Goal: Check status: Check status

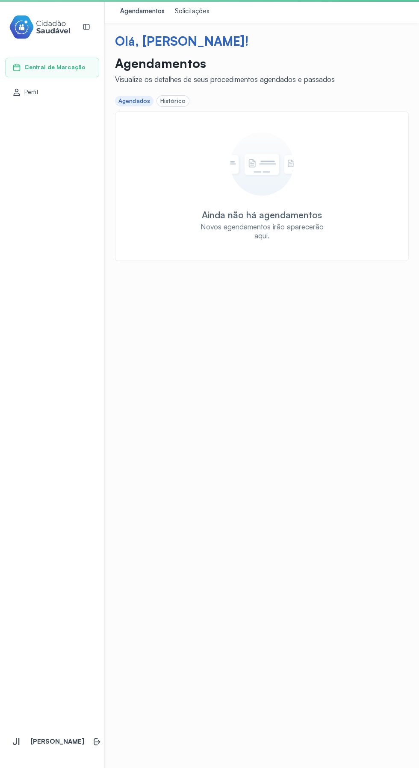
scroll to position [28, 0]
click at [173, 97] on div "Histórico" at bounding box center [172, 100] width 25 height 7
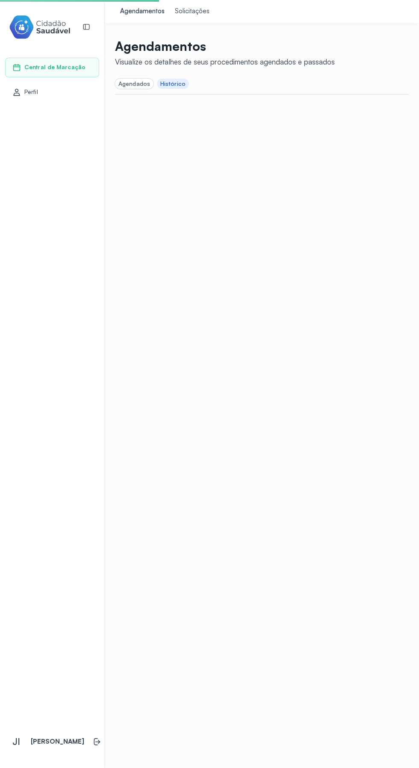
scroll to position [4, 0]
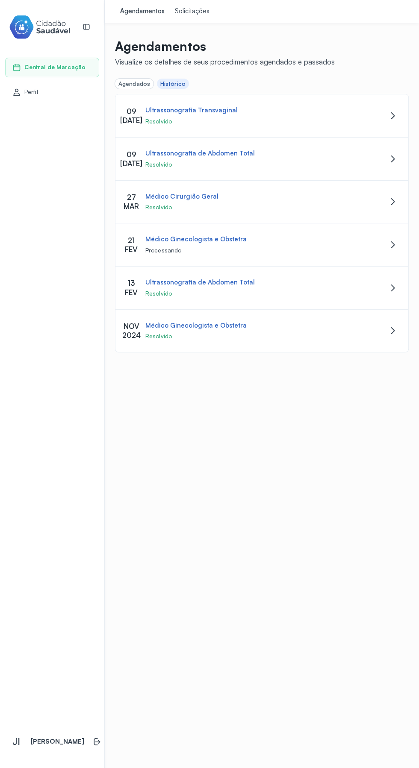
click at [152, 7] on div "Agendamentos" at bounding box center [142, 11] width 44 height 9
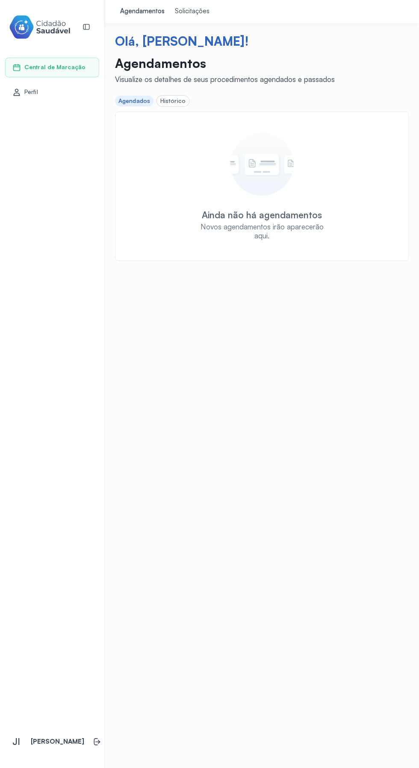
click at [194, 7] on div "Solicitações" at bounding box center [192, 11] width 35 height 9
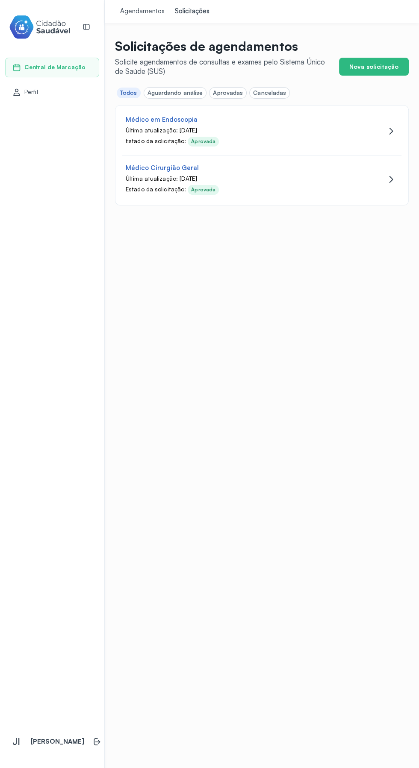
click at [176, 89] on div "Aguardando análise" at bounding box center [175, 92] width 56 height 7
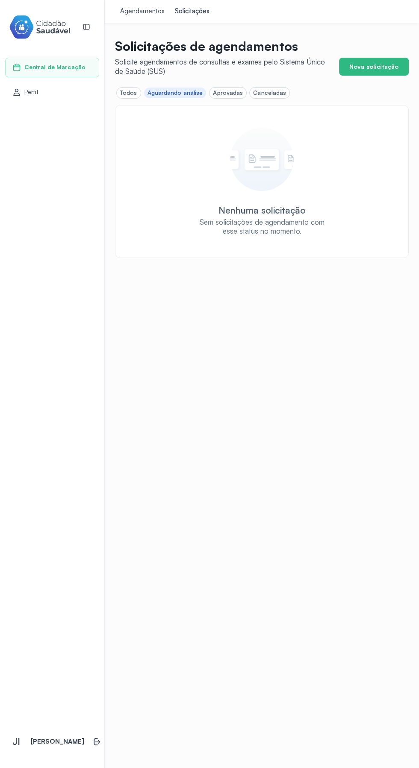
click at [213, 90] on div "Aprovadas" at bounding box center [228, 92] width 30 height 7
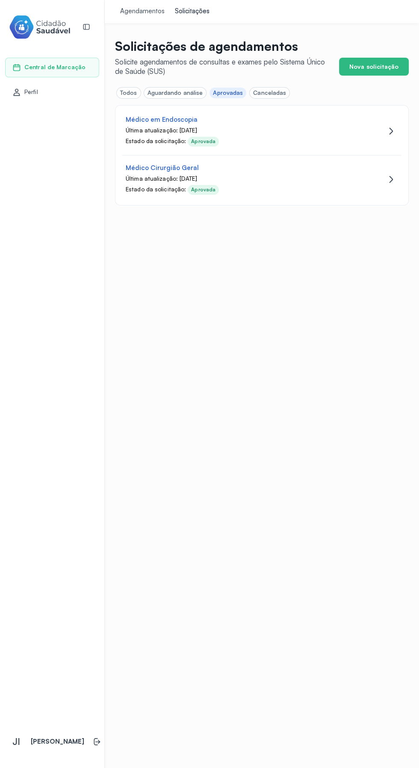
click at [307, 116] on div "Médico em Endoscopia" at bounding box center [229, 120] width 206 height 8
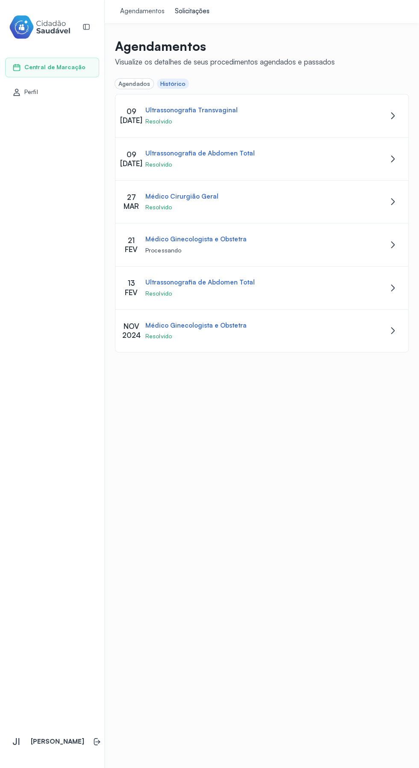
scroll to position [28, 0]
